Goal: Register for event/course

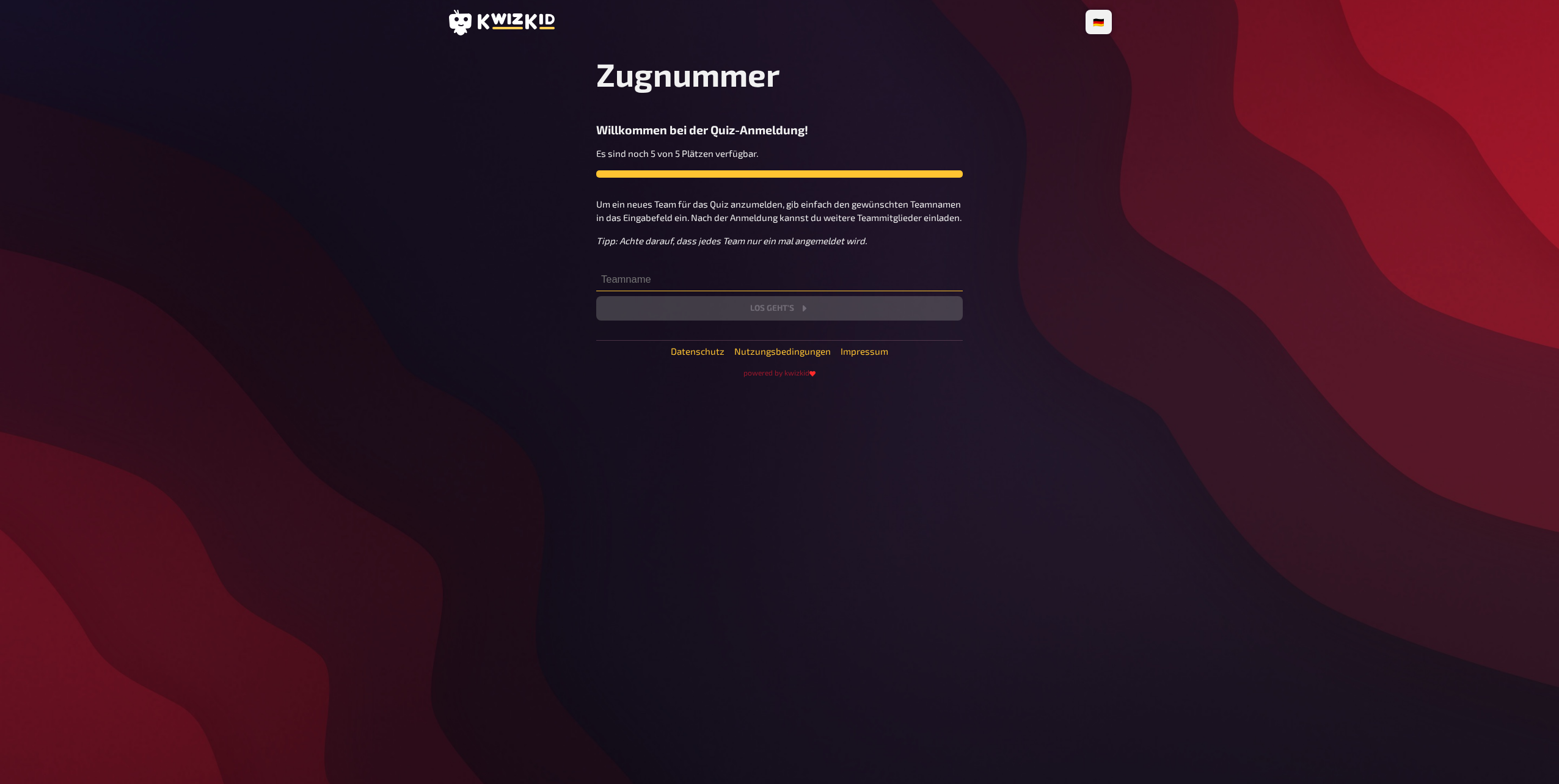
click at [650, 289] on input "text" at bounding box center [780, 279] width 366 height 25
type input "P"
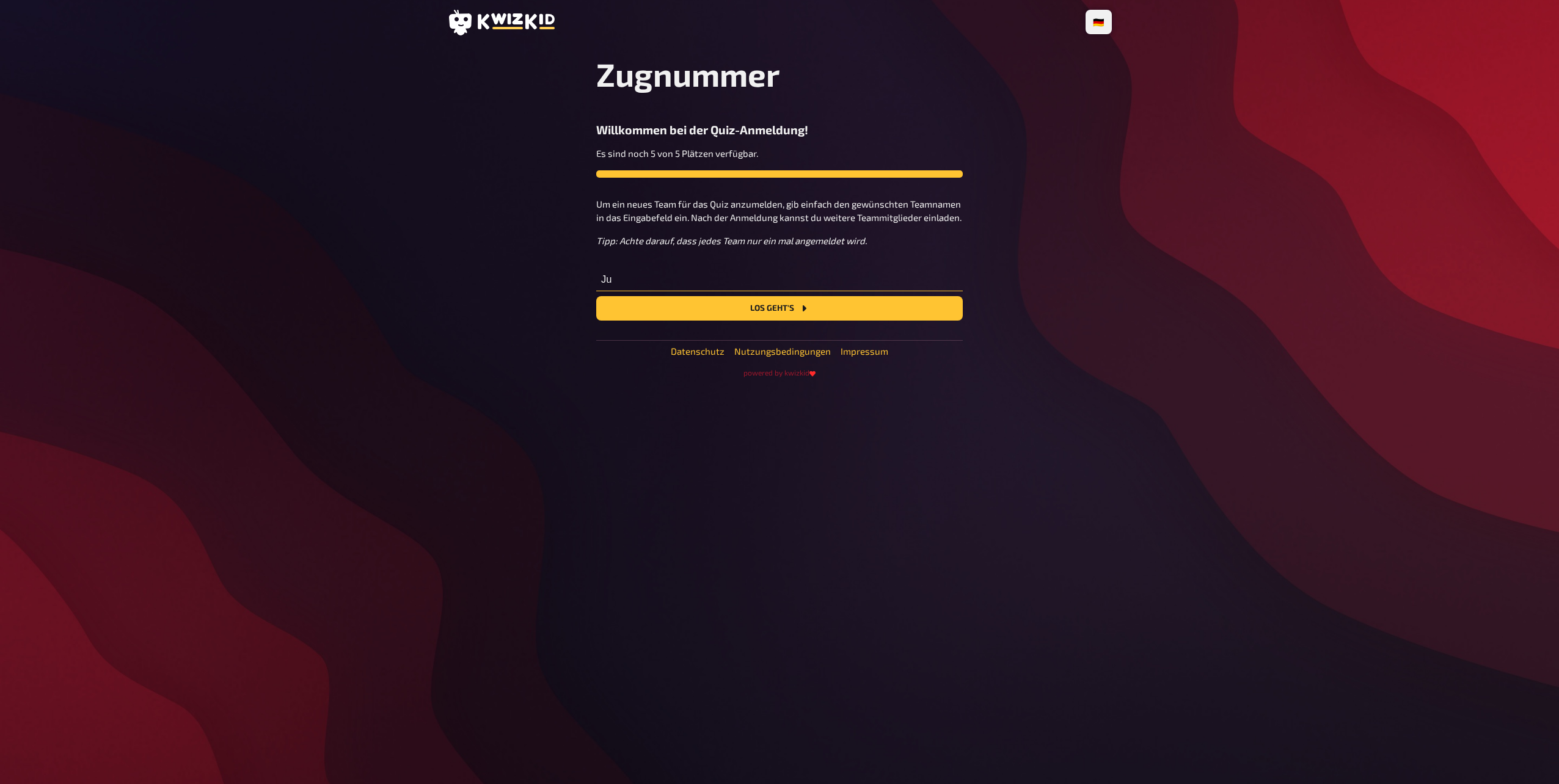
type input "J"
type input "BO"
click at [713, 323] on div "Zugnummer Willkommen bei der Quiz-Anmeldung! Es sind noch 5 von 5 Plätzen verfü…" at bounding box center [780, 216] width 366 height 323
click at [718, 303] on button "Los geht's" at bounding box center [780, 309] width 366 height 25
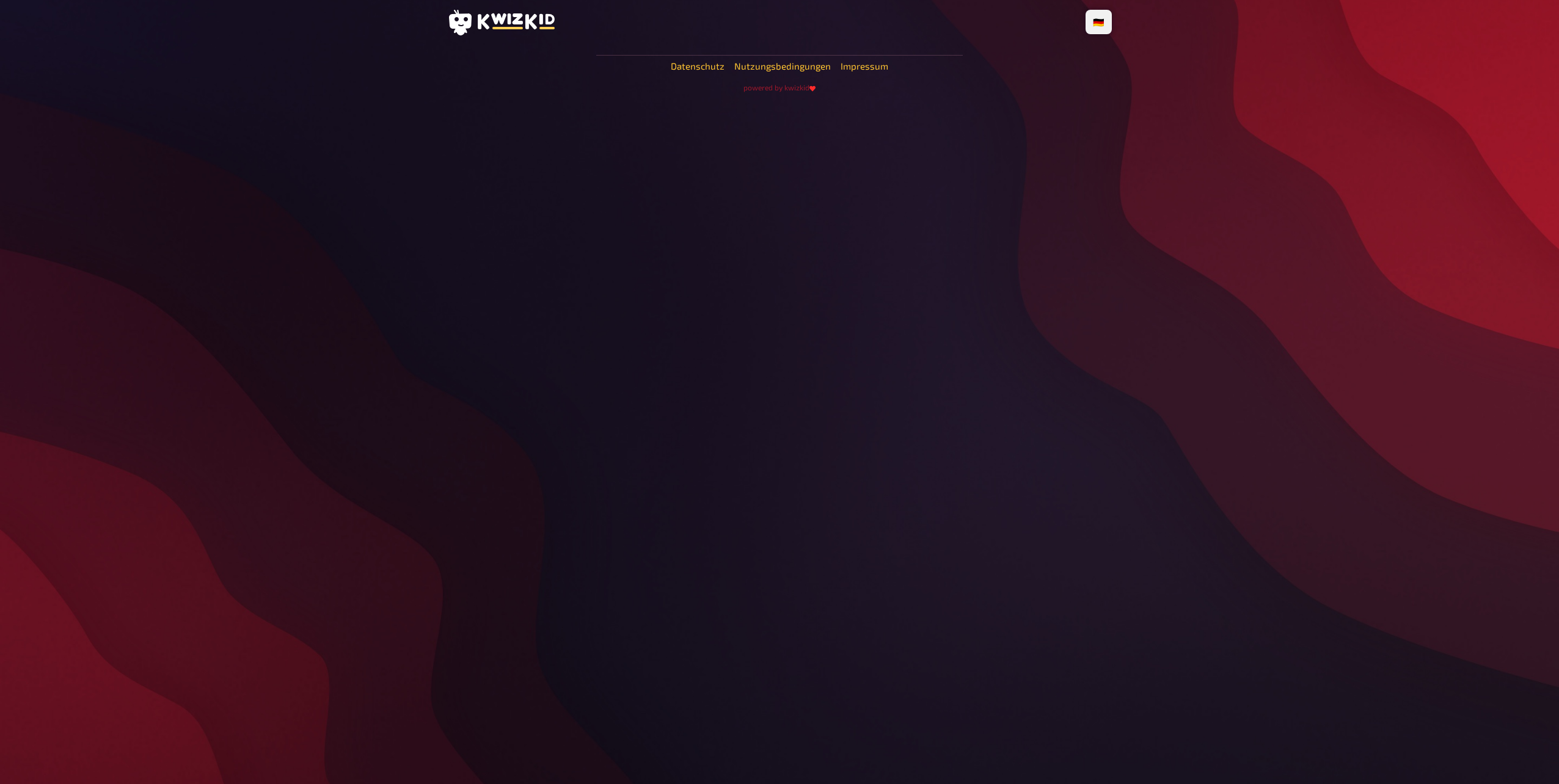
click at [1048, 270] on div "🇩🇪 Deutsch 🇬🇧 English 🇳🇱 Nederlands Datenschutz Nutzungsbedingungen Impressum p…" at bounding box center [779, 392] width 684 height 784
click at [810, 88] on icon at bounding box center [812, 88] width 6 height 6
click at [855, 278] on div "🇩🇪 Deutsch 🇬🇧 English 🇳🇱 Nederlands Datenschutz Nutzungsbedingungen Impressum p…" at bounding box center [779, 392] width 684 height 784
click at [769, 295] on div "🇩🇪 Deutsch 🇬🇧 English 🇳🇱 Nederlands Datenschutz Nutzungsbedingungen Impressum p…" at bounding box center [779, 392] width 684 height 784
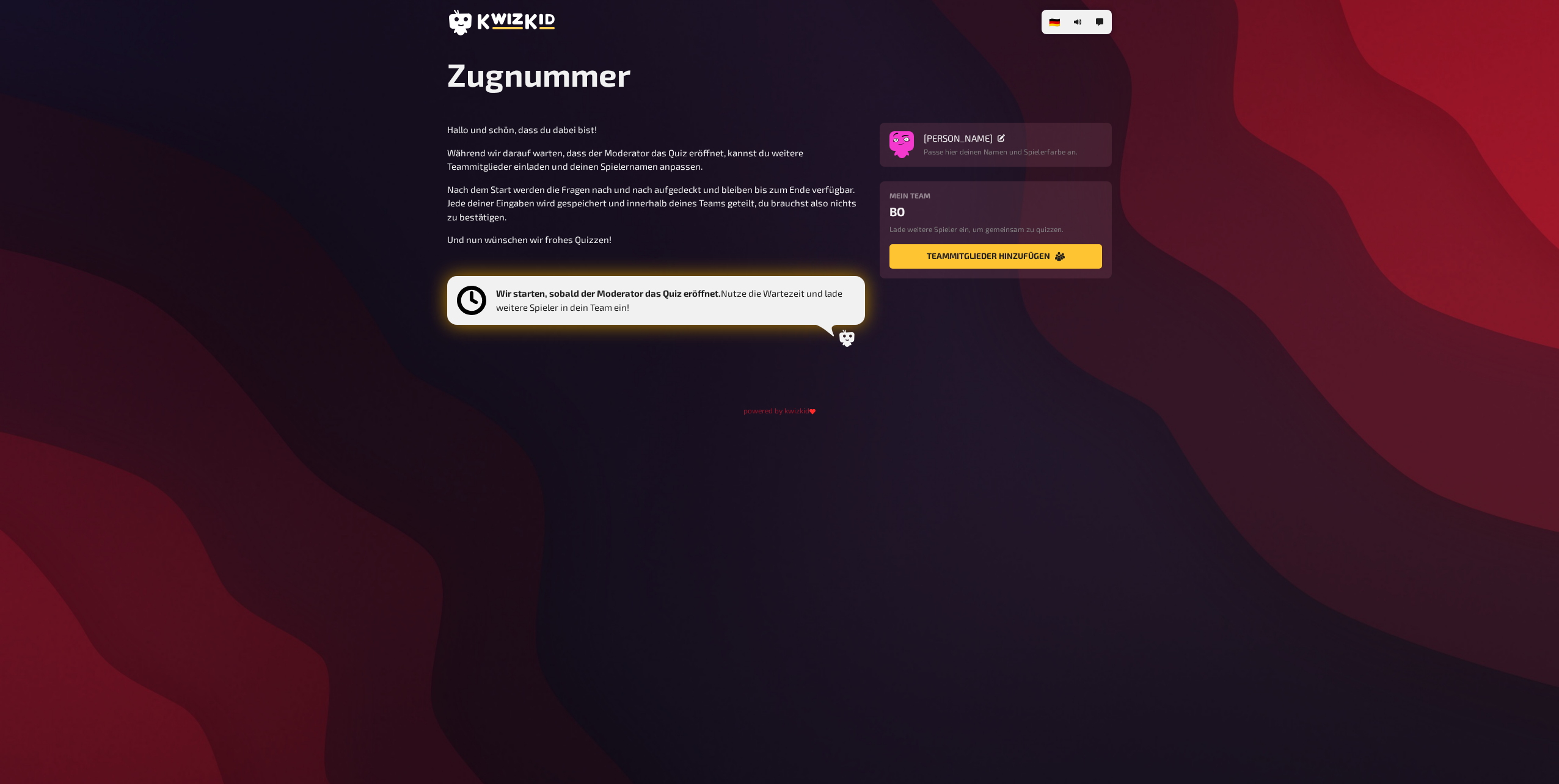
click at [527, 27] on icon at bounding box center [516, 21] width 77 height 16
